Goal: Information Seeking & Learning: Learn about a topic

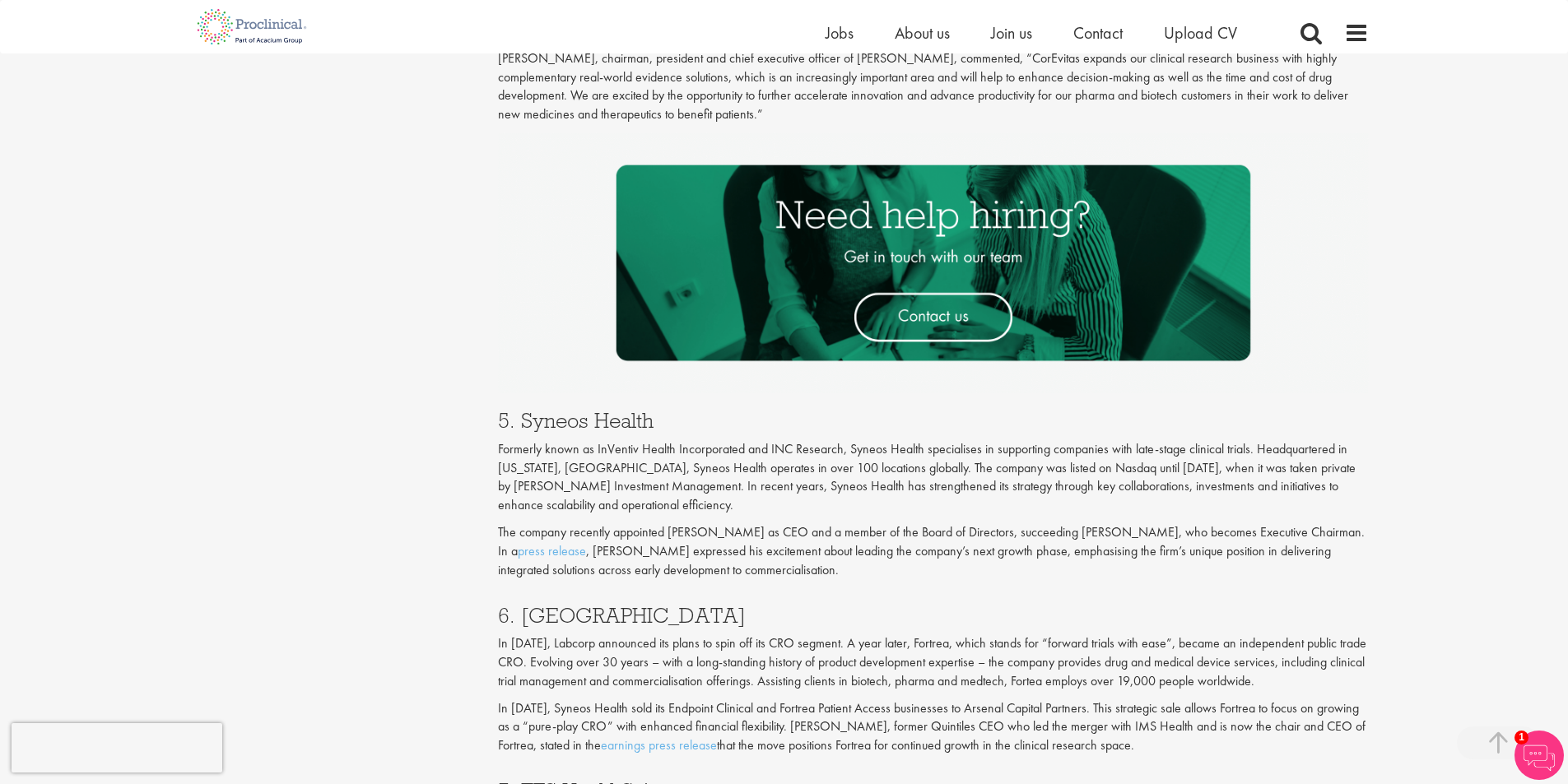
scroll to position [2716, 0]
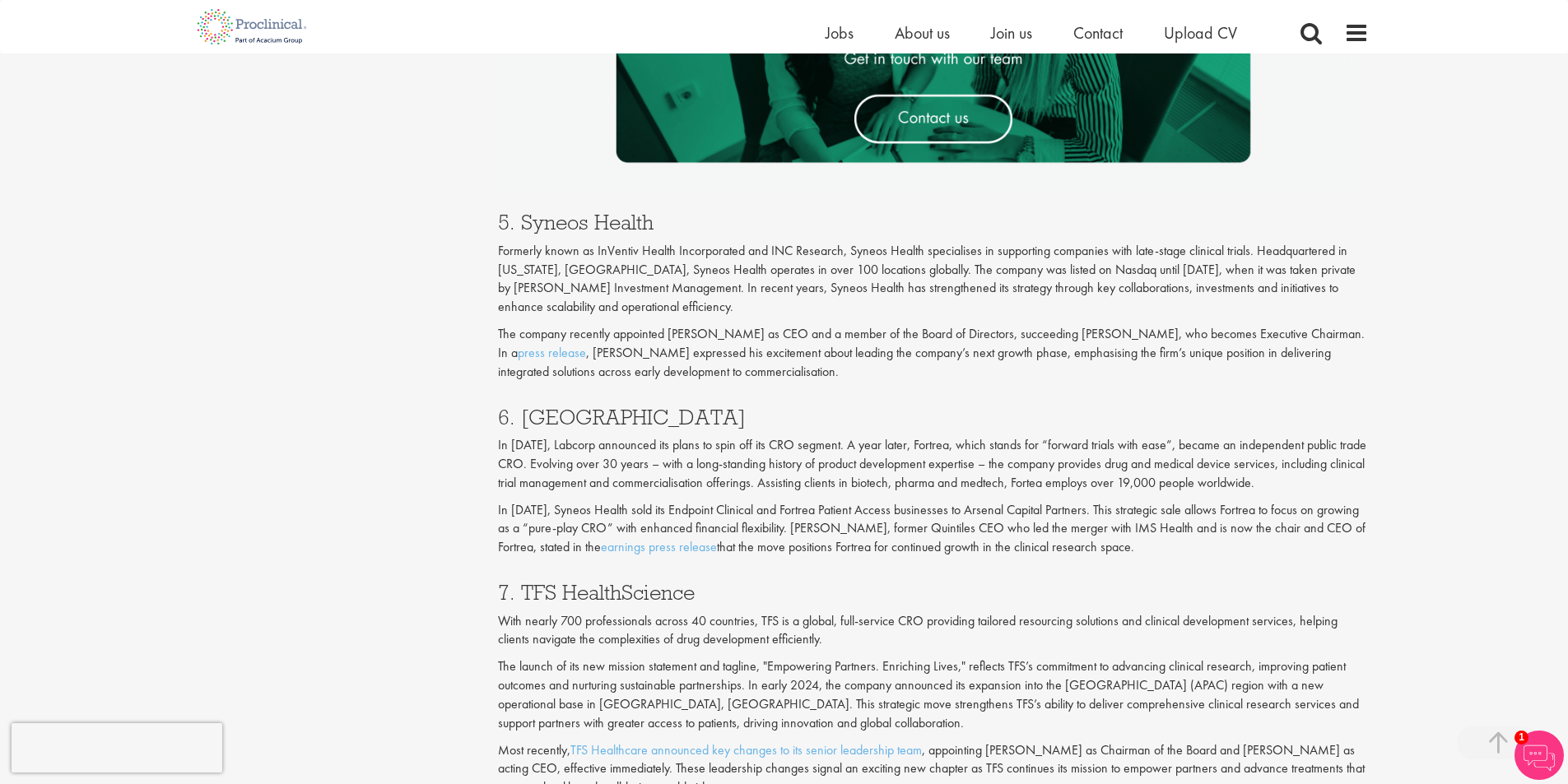
click at [522, 222] on h3 "5. Syneos Health" at bounding box center [933, 222] width 871 height 21
drag, startPoint x: 519, startPoint y: 414, endPoint x: 589, endPoint y: 418, distance: 70.1
click at [589, 418] on h3 "6. [GEOGRAPHIC_DATA]" at bounding box center [933, 417] width 871 height 21
copy h3 "Fortrea"
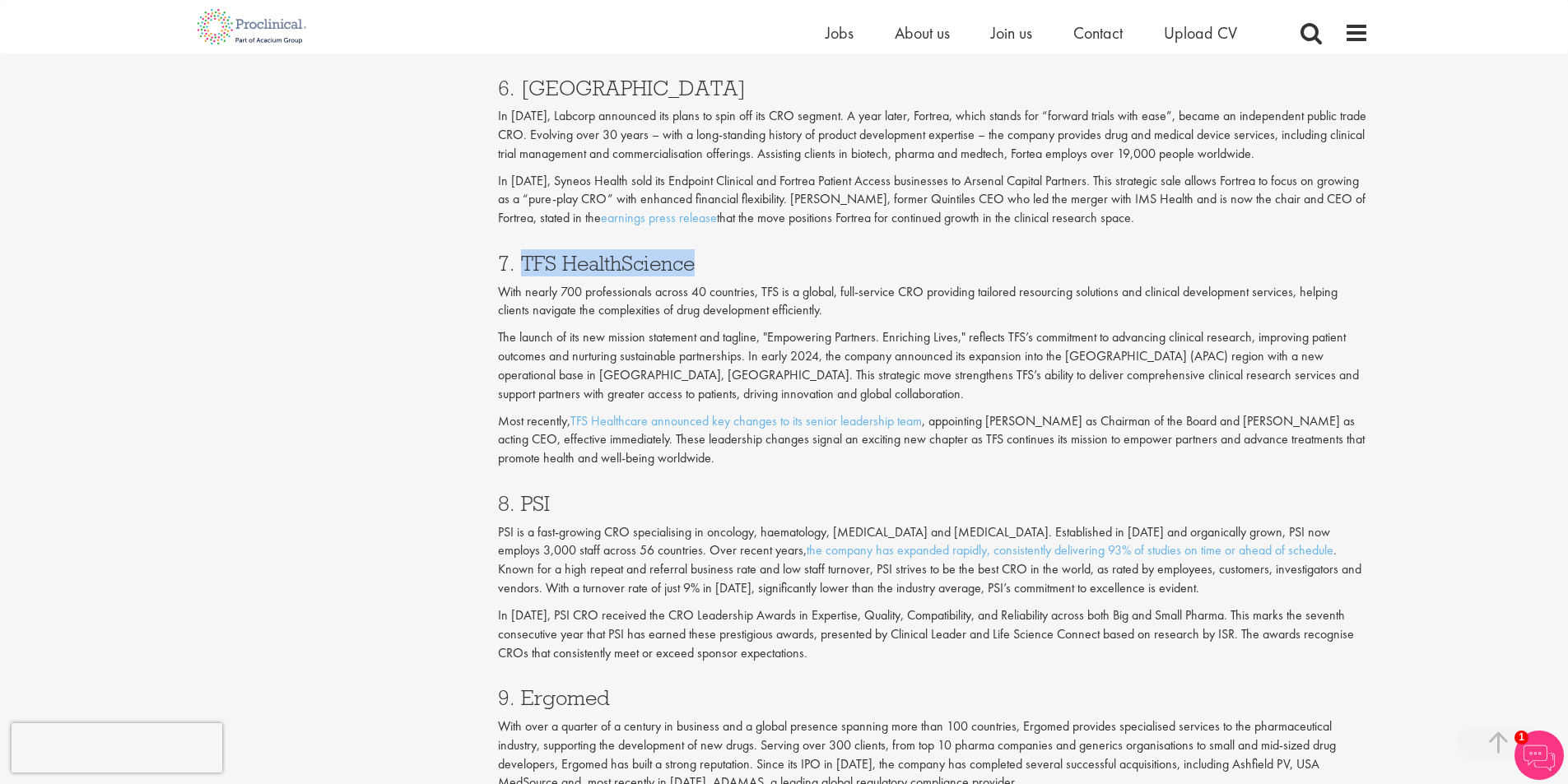
drag, startPoint x: 518, startPoint y: 260, endPoint x: 700, endPoint y: 258, distance: 182.0
click at [700, 258] on h3 "7. TFS HealthScience" at bounding box center [933, 263] width 871 height 21
copy h3 "TFS HealthScience"
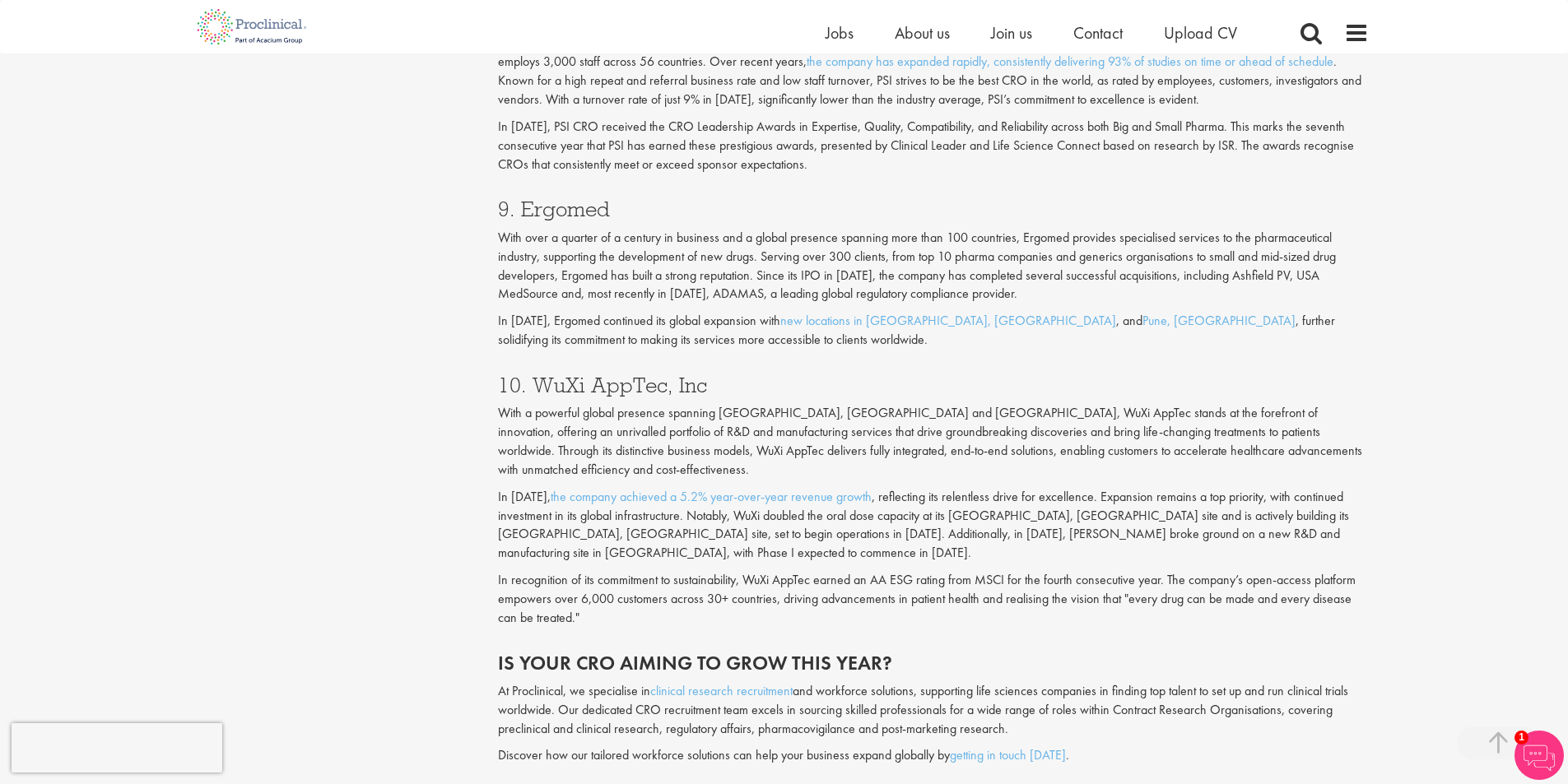
scroll to position [3622, 0]
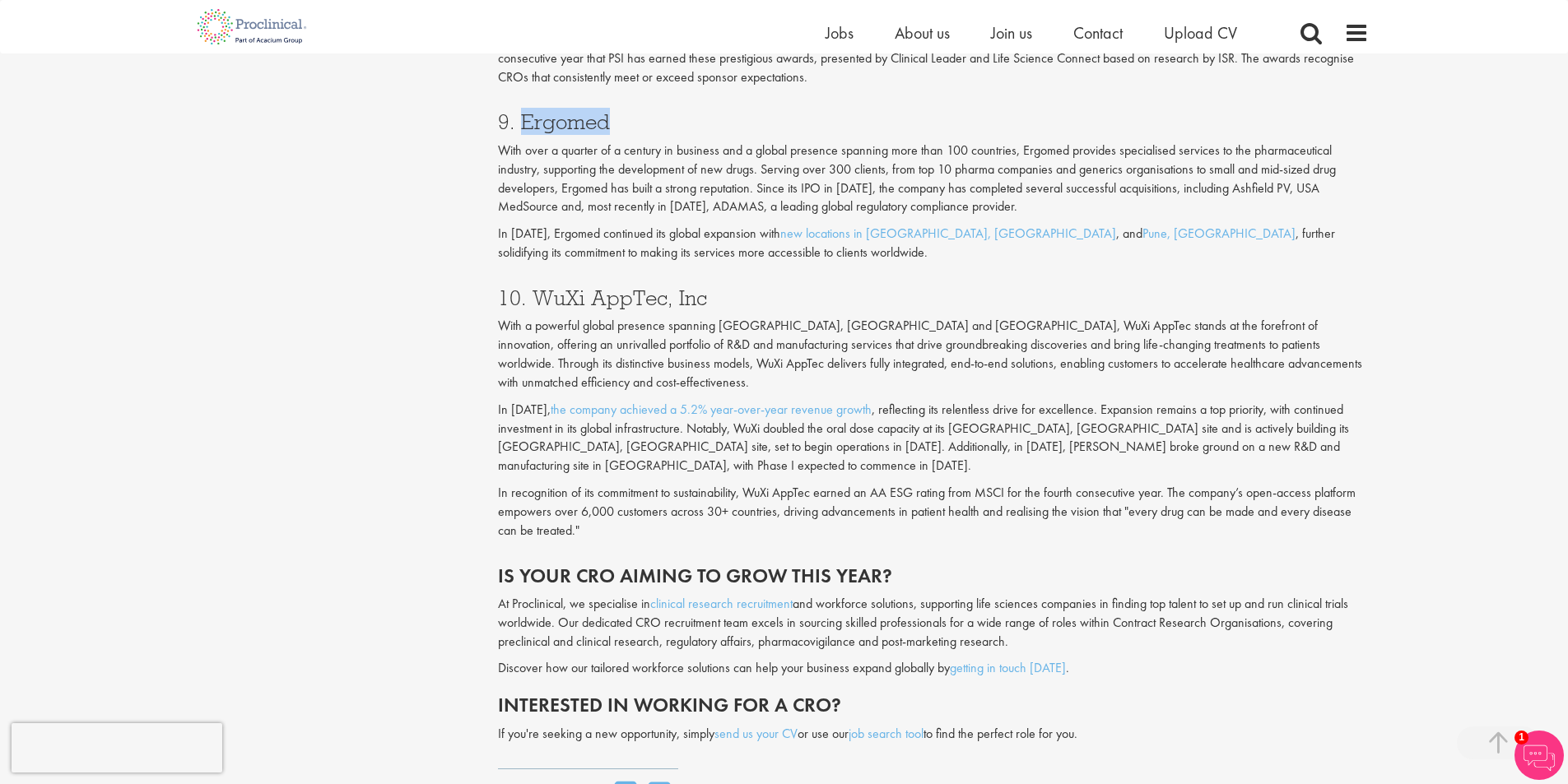
drag, startPoint x: 525, startPoint y: 120, endPoint x: 609, endPoint y: 119, distance: 84.0
click at [609, 119] on h3 "9. Ergomed" at bounding box center [933, 122] width 871 height 21
copy h3 "Ergomed"
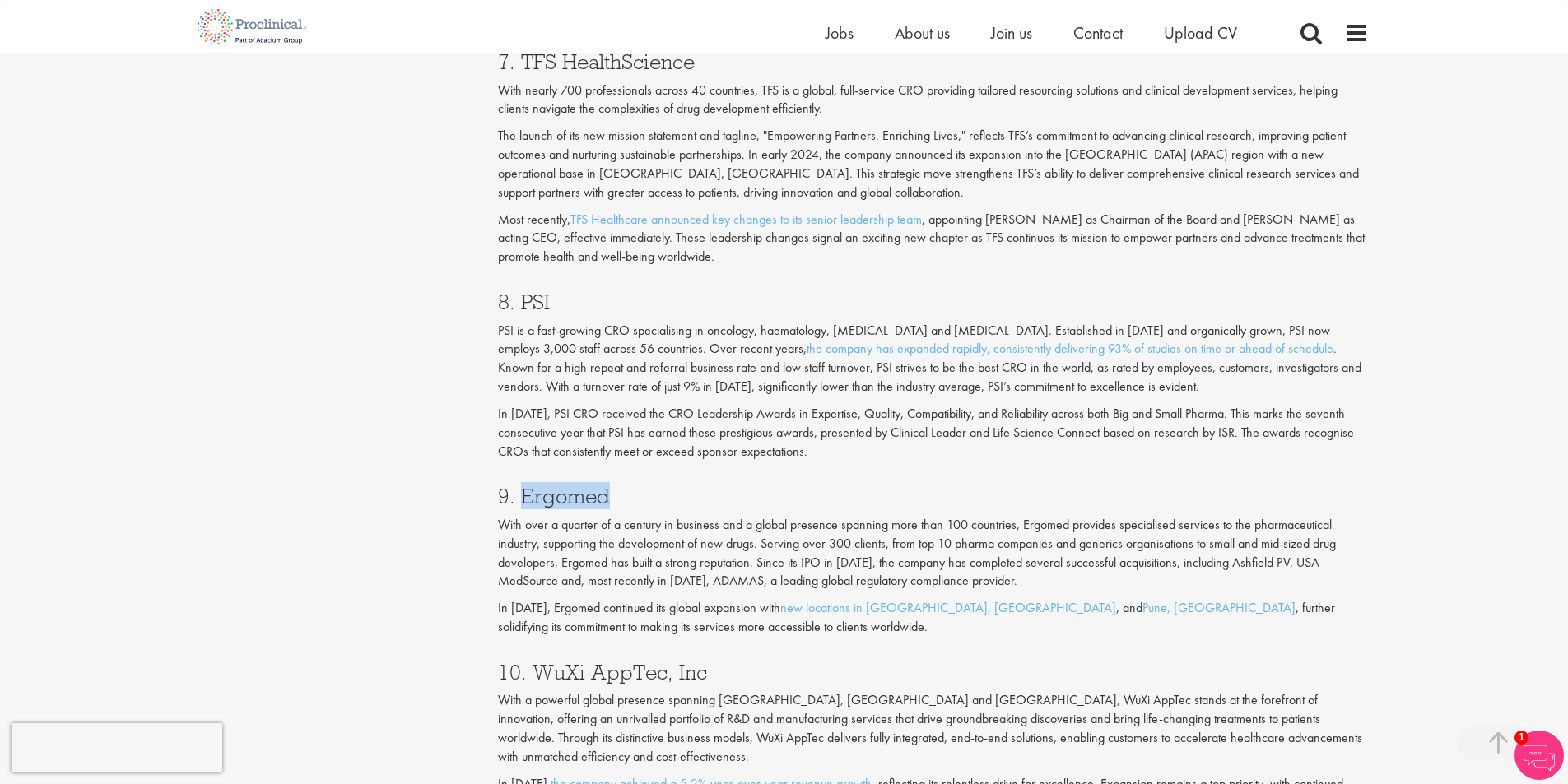
scroll to position [3209, 0]
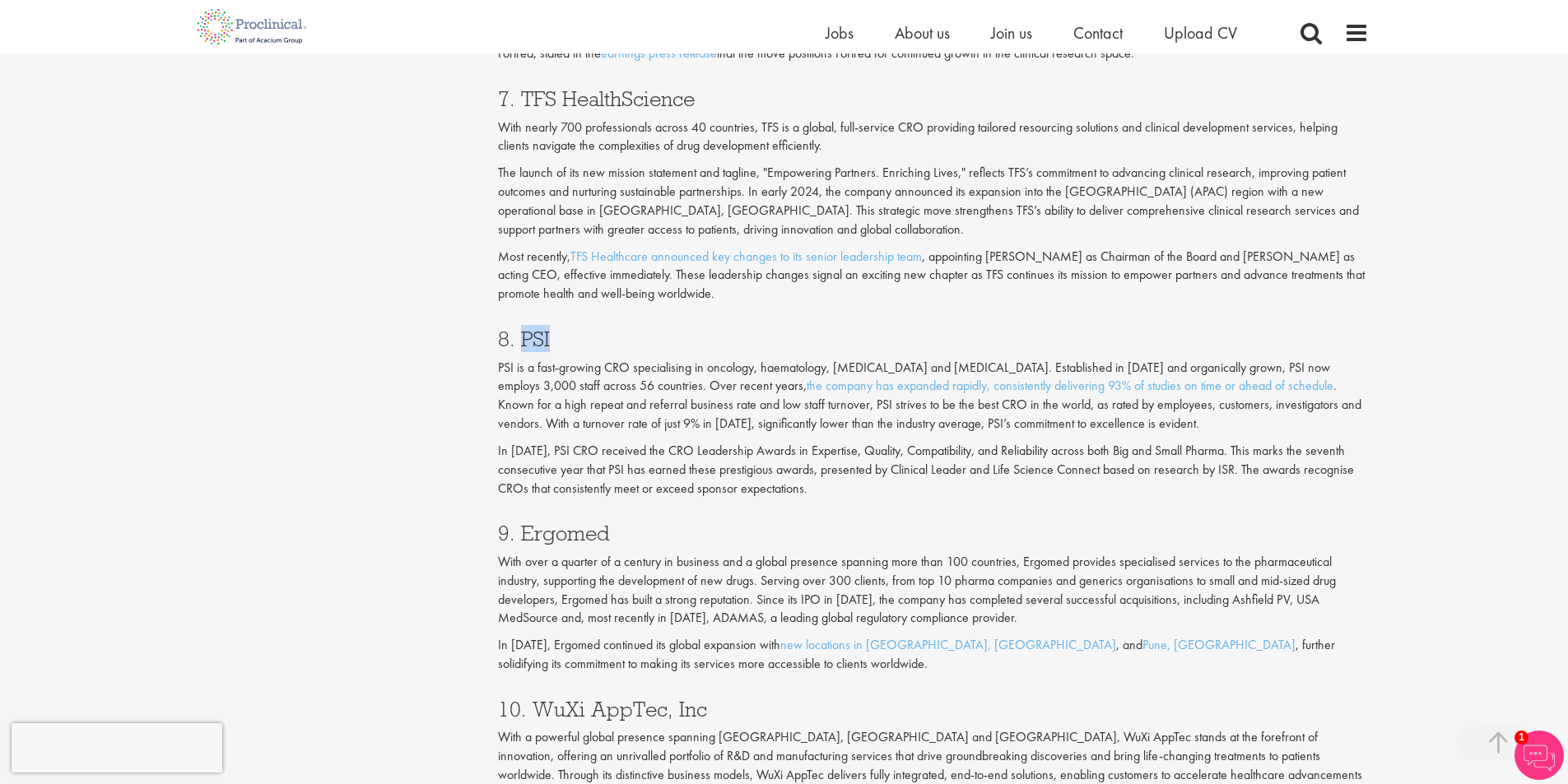
drag, startPoint x: 521, startPoint y: 329, endPoint x: 552, endPoint y: 335, distance: 31.6
click at [552, 335] on h3 "8. PSI" at bounding box center [933, 339] width 871 height 21
copy h3 "PSI"
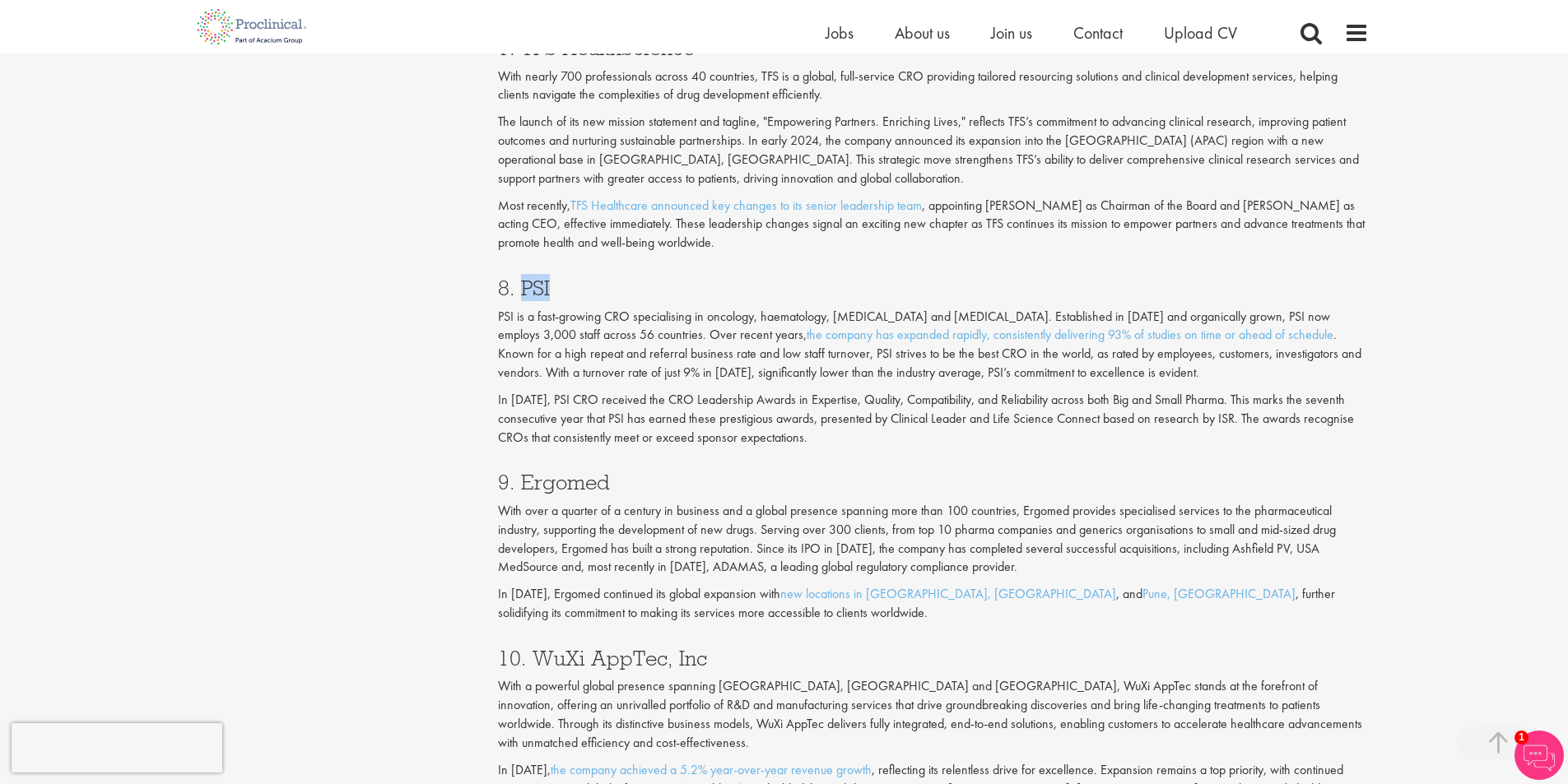
scroll to position [3456, 0]
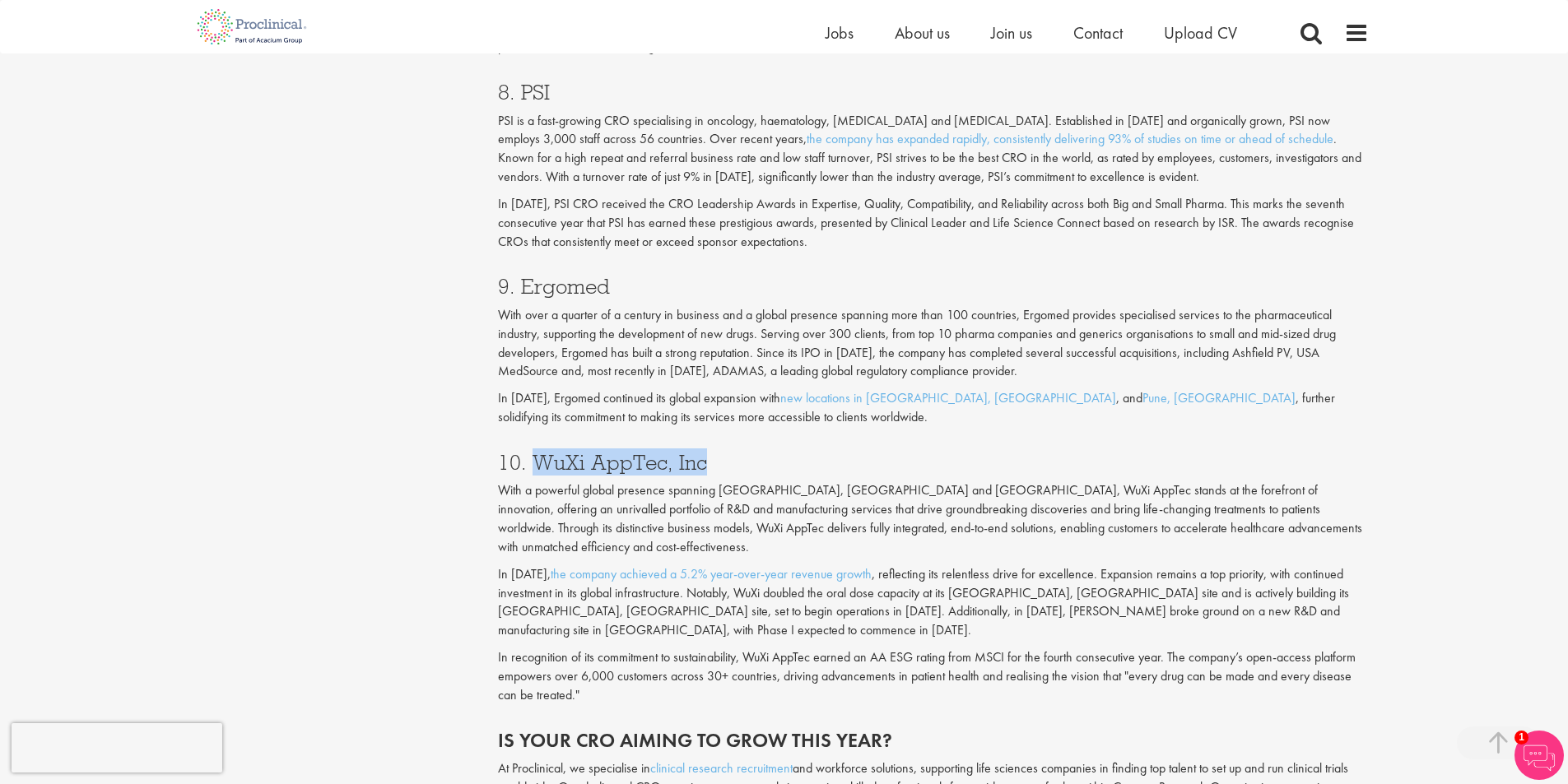
drag, startPoint x: 536, startPoint y: 458, endPoint x: 709, endPoint y: 454, distance: 173.0
click at [709, 454] on h3 "10. WuXi AppTec, Inc" at bounding box center [933, 463] width 871 height 21
copy h3 "WuXi AppTec, Inc"
